Goal: Find contact information: Find contact information

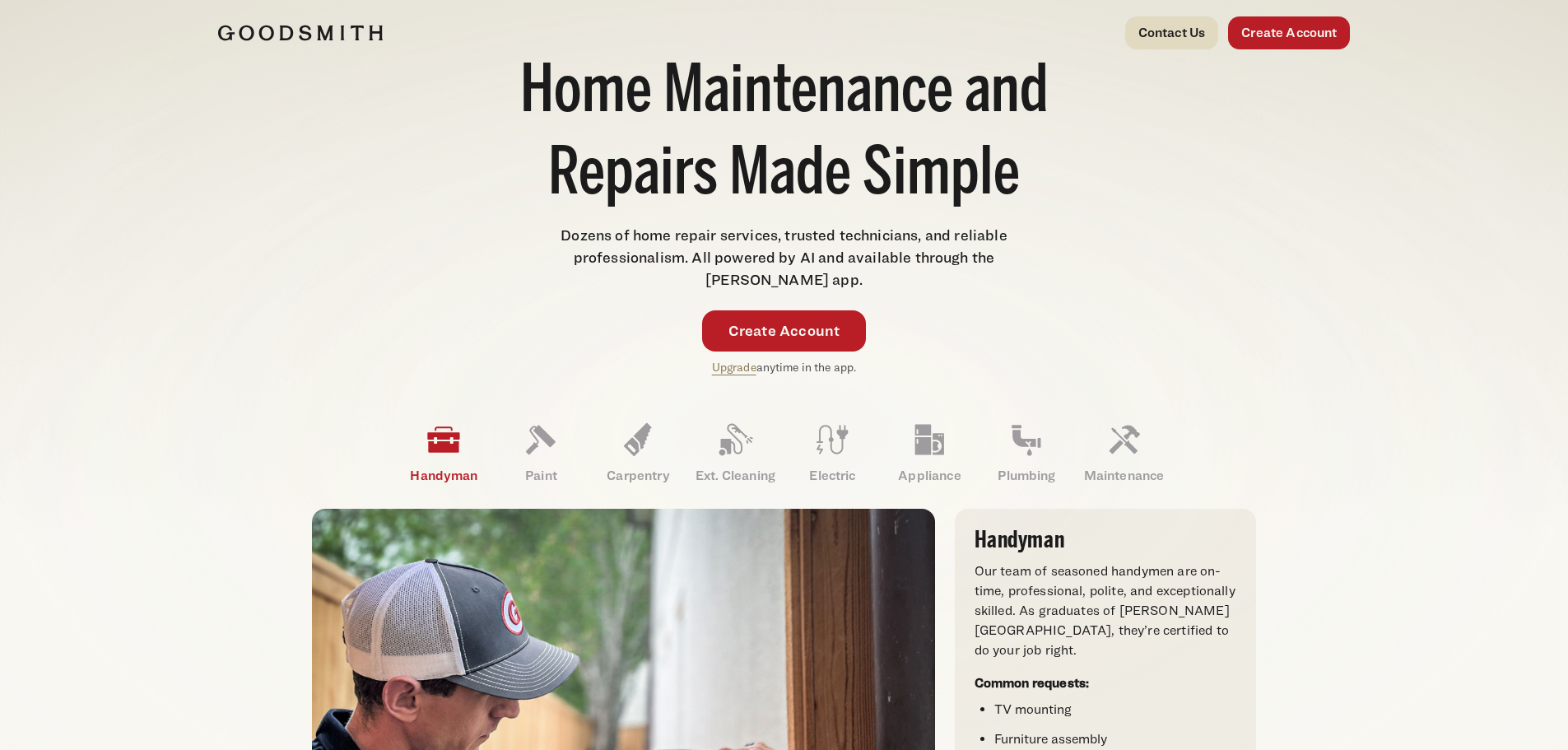
click at [1168, 29] on link "Contact Us" at bounding box center [1173, 33] width 94 height 33
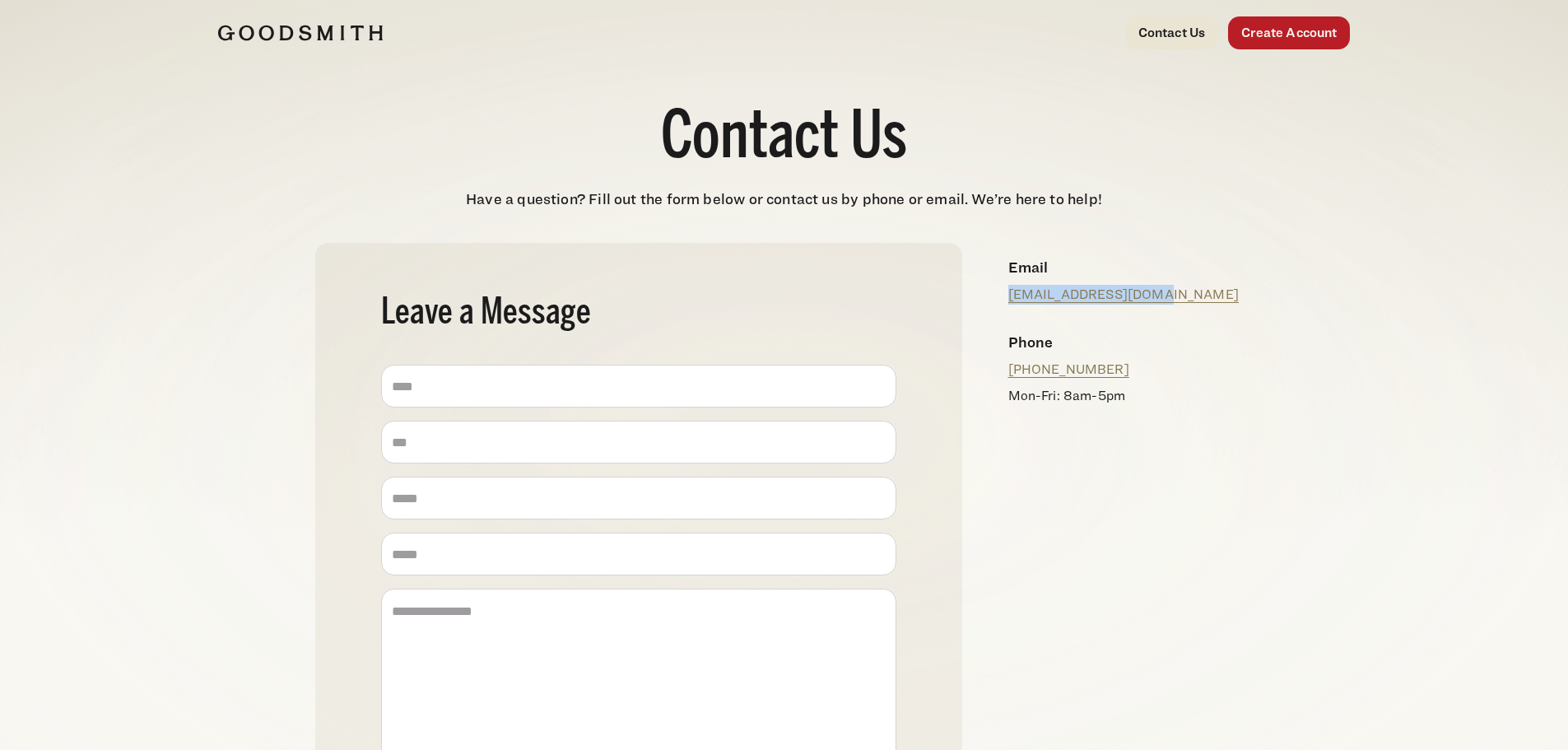
drag, startPoint x: 1171, startPoint y: 294, endPoint x: 998, endPoint y: 310, distance: 173.7
click at [998, 310] on div "Email info@mygoodsmith.com" at bounding box center [1125, 279] width 258 height 75
copy link "info@mygoodsmith.com"
